Goal: Task Accomplishment & Management: Use online tool/utility

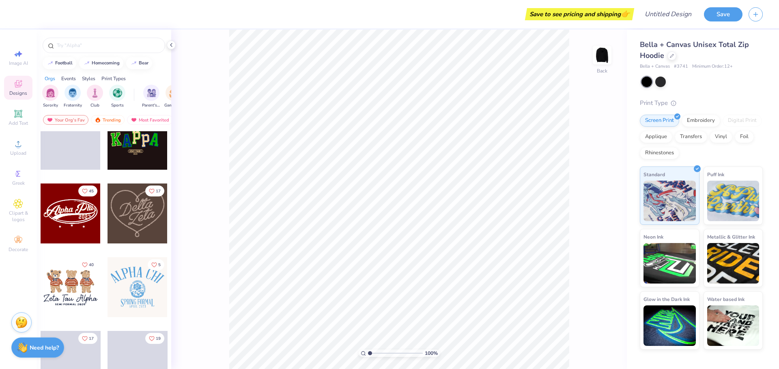
scroll to position [183, 0]
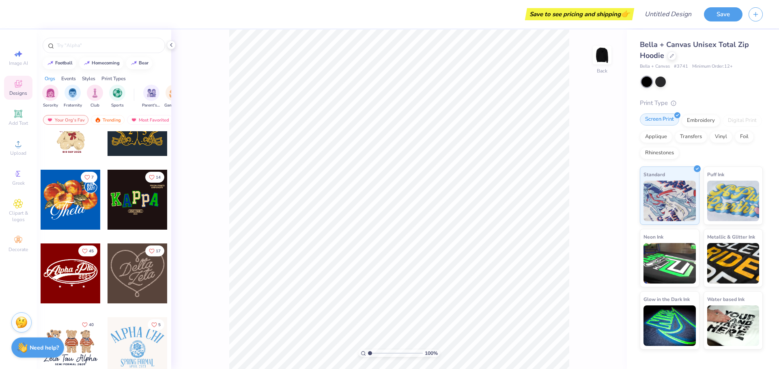
click at [651, 121] on div "Screen Print" at bounding box center [659, 120] width 39 height 12
click at [602, 58] on img at bounding box center [602, 55] width 32 height 32
click at [21, 142] on icon at bounding box center [18, 144] width 10 height 10
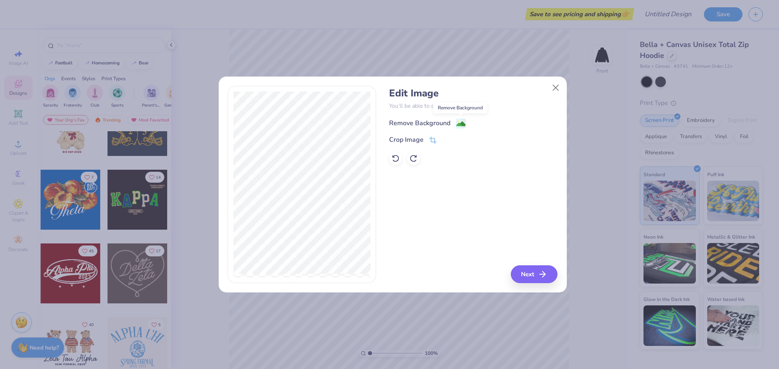
click at [458, 122] on image at bounding box center [460, 124] width 9 height 9
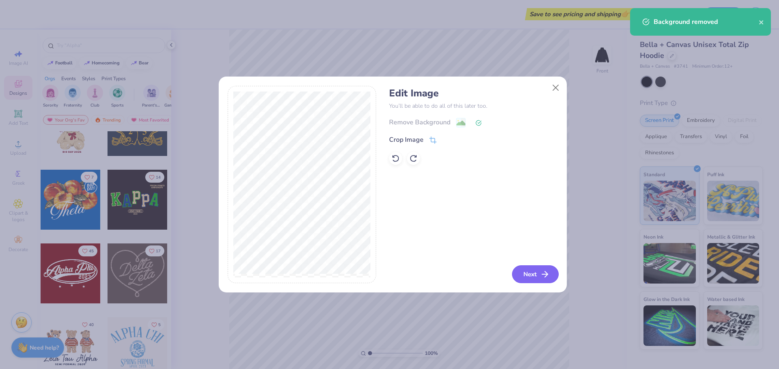
click at [527, 272] on button "Next" at bounding box center [535, 275] width 47 height 18
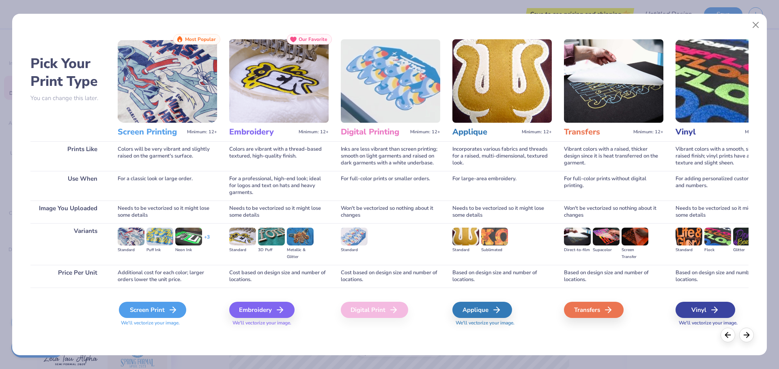
click at [165, 310] on div "Screen Print" at bounding box center [152, 310] width 67 height 16
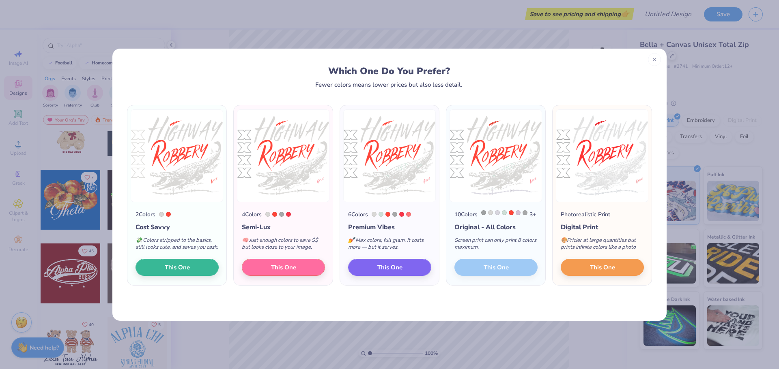
click at [516, 280] on div "10 Colors 3 + Original - All Colors Screen print can only print 8 colors maximu…" at bounding box center [495, 244] width 99 height 84
click at [415, 273] on button "This One" at bounding box center [389, 266] width 83 height 17
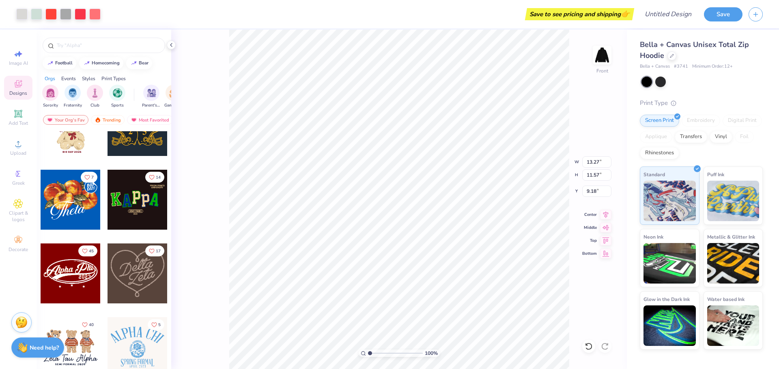
type input "7.37"
type input "8.23"
click at [741, 189] on img at bounding box center [733, 200] width 52 height 41
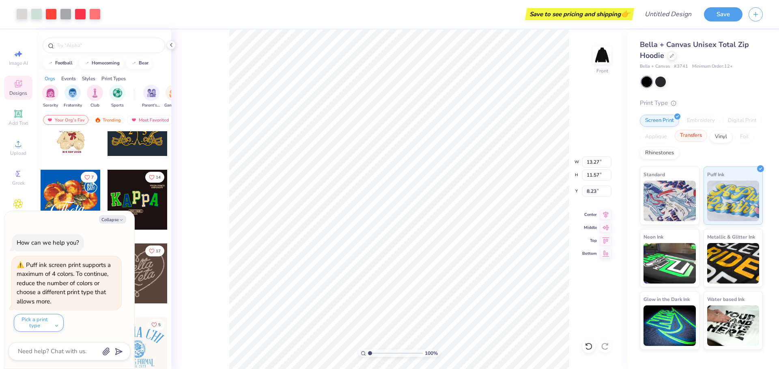
click at [690, 137] on div "Transfers" at bounding box center [690, 136] width 32 height 12
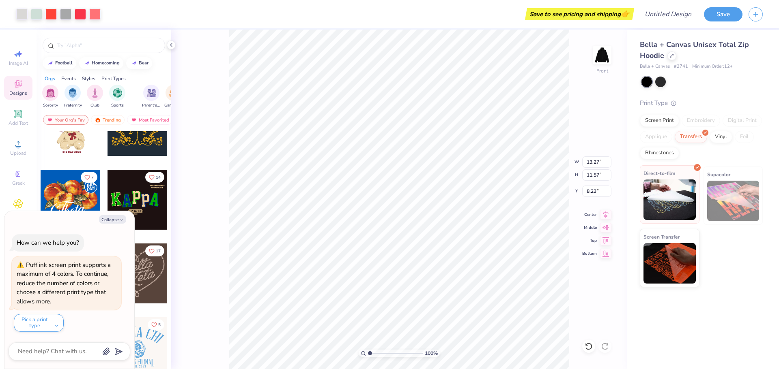
click at [678, 198] on img at bounding box center [669, 200] width 52 height 41
click at [660, 253] on img at bounding box center [669, 262] width 52 height 41
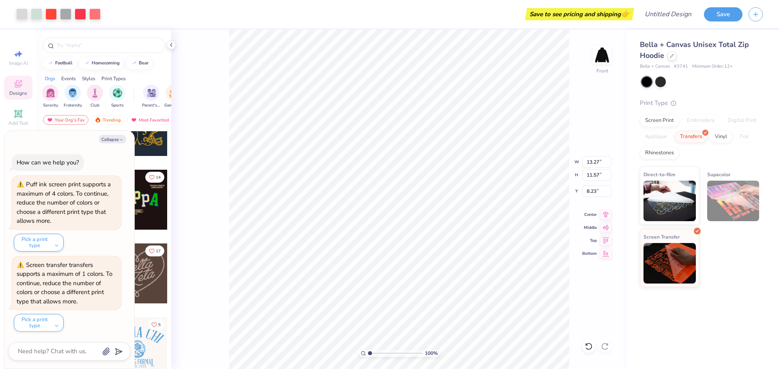
type textarea "x"
type input "9.06"
click at [418, 266] on li "Delete" at bounding box center [423, 265] width 64 height 16
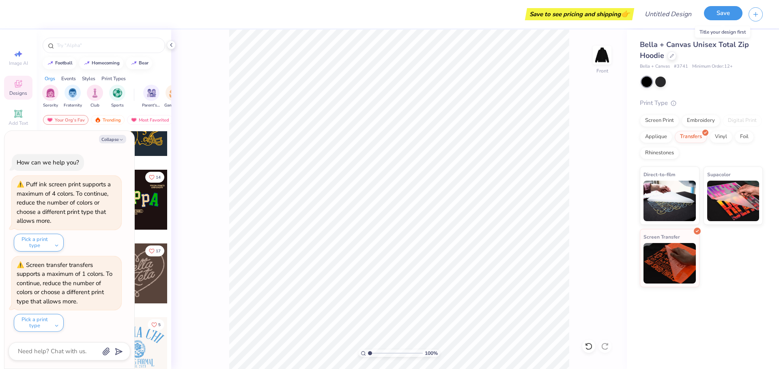
click at [738, 17] on button "Save" at bounding box center [723, 13] width 39 height 14
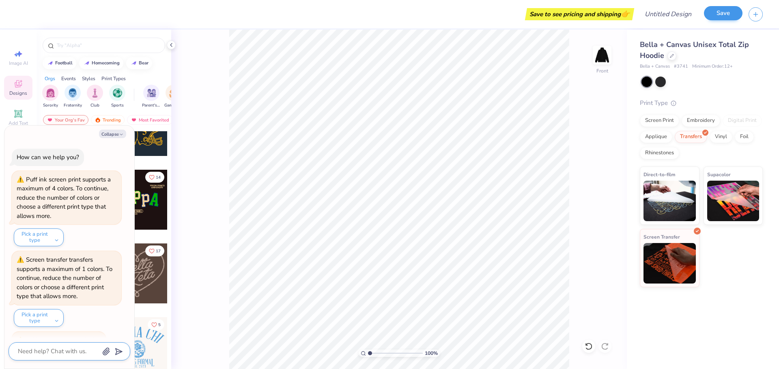
scroll to position [69, 0]
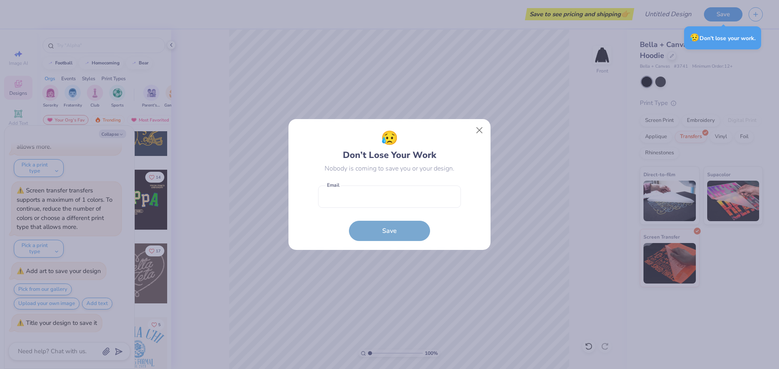
type textarea "x"
